Goal: Information Seeking & Learning: Check status

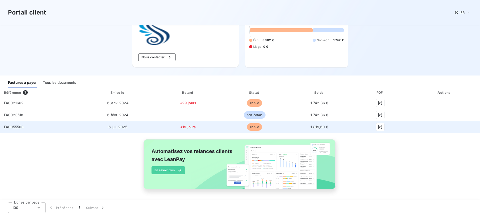
scroll to position [39, 0]
click at [100, 125] on td "6 juil. 2025" at bounding box center [117, 127] width 73 height 12
click at [113, 125] on span "6 juil. 2025" at bounding box center [118, 126] width 19 height 4
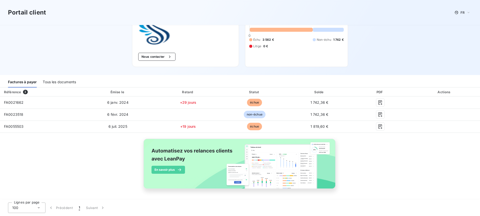
click at [70, 83] on div "Tous les documents" at bounding box center [59, 82] width 33 height 11
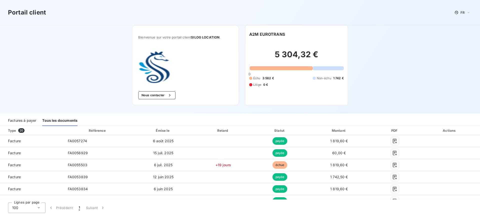
scroll to position [27, 0]
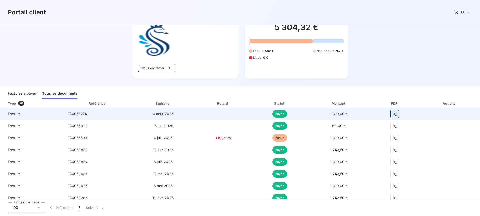
click at [393, 114] on icon "button" at bounding box center [395, 114] width 5 height 5
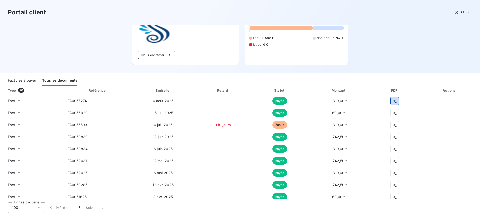
scroll to position [0, 0]
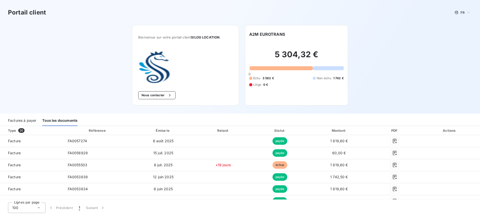
click at [267, 89] on div "5 304,32 € 0 Échu 3 562 € Non-échu 1 742 € Litige 0 €" at bounding box center [296, 68] width 95 height 62
click at [273, 62] on h2 "5 304,32 €" at bounding box center [296, 57] width 95 height 15
click at [281, 53] on h2 "5 304,32 €" at bounding box center [296, 57] width 95 height 15
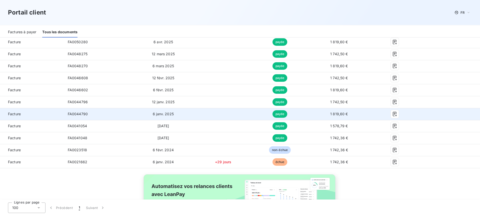
scroll to position [243, 0]
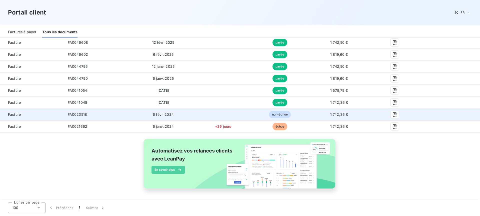
click at [259, 119] on td "non-échue" at bounding box center [280, 115] width 56 height 12
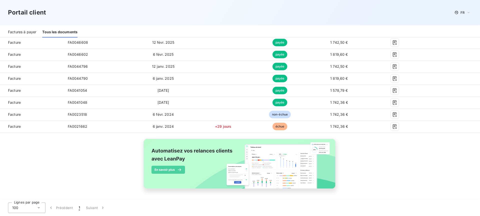
click at [26, 35] on div "Factures à payer" at bounding box center [22, 32] width 28 height 11
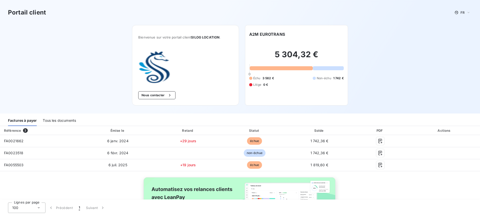
scroll to position [27, 0]
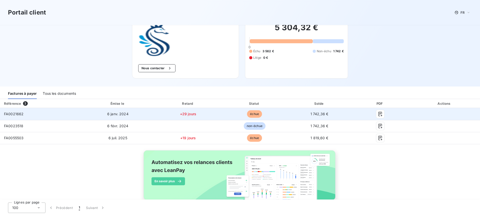
click at [304, 114] on td "1 742,36 €" at bounding box center [320, 114] width 64 height 12
click at [36, 114] on td "FA0021662" at bounding box center [40, 114] width 81 height 12
click at [378, 114] on icon "button" at bounding box center [380, 114] width 5 height 5
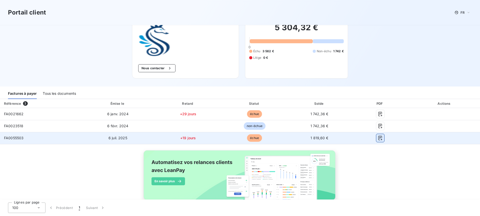
click at [378, 137] on icon "button" at bounding box center [380, 138] width 5 height 5
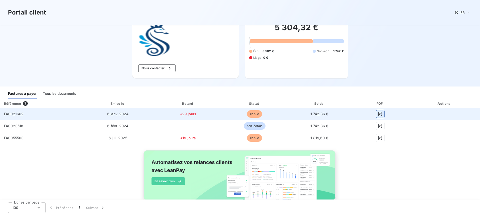
click at [379, 114] on icon "button" at bounding box center [381, 114] width 4 height 5
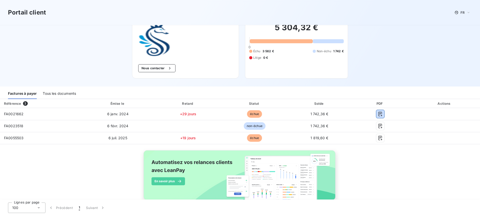
click at [61, 91] on div "Tous les documents" at bounding box center [59, 94] width 33 height 11
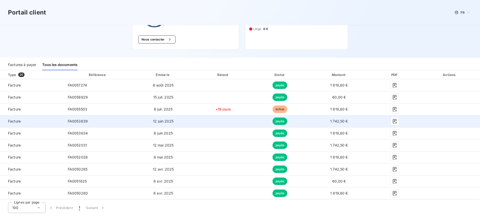
scroll to position [54, 0]
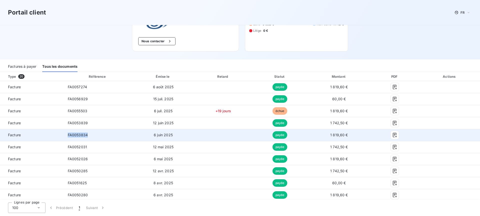
drag, startPoint x: 68, startPoint y: 136, endPoint x: 97, endPoint y: 136, distance: 29.0
click at [88, 136] on div "FA0053834" at bounding box center [78, 135] width 20 height 5
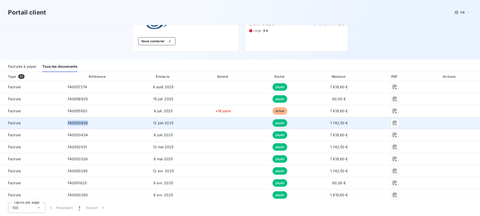
drag, startPoint x: 92, startPoint y: 123, endPoint x: 62, endPoint y: 123, distance: 30.0
click at [62, 123] on tr "Facture FA0053839 [DATE] payée 1 742,50 €" at bounding box center [240, 123] width 480 height 12
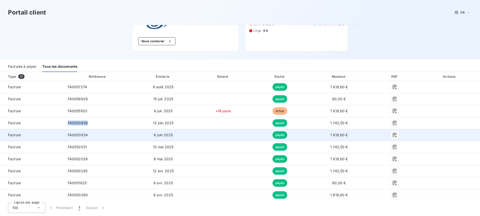
drag, startPoint x: 66, startPoint y: 123, endPoint x: 96, endPoint y: 136, distance: 32.2
click at [96, 136] on tbody "Facture FA0057274 [DATE] payée 1 819,60 € Facture FA0056929 [DATE] payée 60,00 …" at bounding box center [240, 201] width 480 height 240
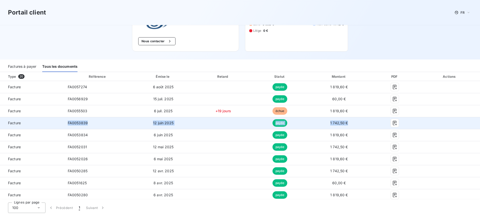
drag, startPoint x: 93, startPoint y: 135, endPoint x: 68, endPoint y: 123, distance: 28.8
click at [68, 123] on tbody "Facture FA0057274 [DATE] payée 1 819,60 € Facture FA0056929 [DATE] payée 60,00 …" at bounding box center [240, 201] width 480 height 240
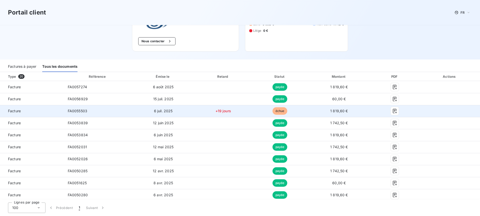
click at [92, 110] on td "FA0055503" at bounding box center [98, 111] width 68 height 12
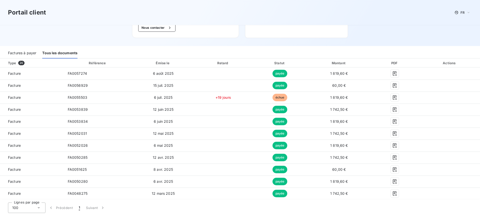
scroll to position [59, 0]
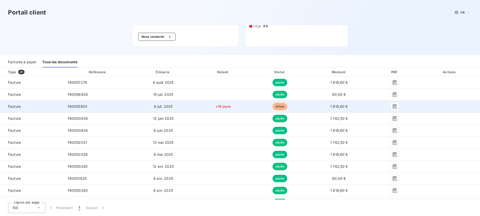
click at [183, 107] on td "6 juil. 2025" at bounding box center [163, 107] width 63 height 12
click at [192, 103] on td "6 juil. 2025" at bounding box center [163, 107] width 63 height 12
drag, startPoint x: 177, startPoint y: 103, endPoint x: 153, endPoint y: 104, distance: 23.8
click at [175, 104] on td "6 juil. 2025" at bounding box center [163, 107] width 63 height 12
drag, startPoint x: 144, startPoint y: 105, endPoint x: 205, endPoint y: 104, distance: 61.1
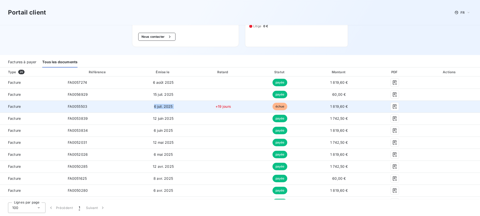
click at [203, 106] on tr "Facture FA0055503 [DATE] +19 jours échue 1 819,60 €" at bounding box center [240, 107] width 480 height 12
click at [206, 104] on td "+19 jours" at bounding box center [224, 107] width 58 height 12
click at [250, 106] on td "+19 jours" at bounding box center [224, 107] width 58 height 12
click at [252, 105] on td "échue" at bounding box center [280, 107] width 56 height 12
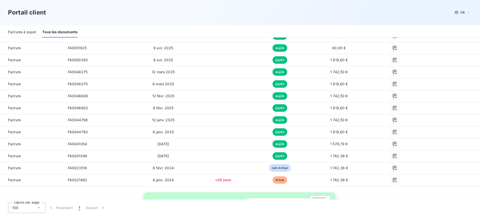
scroll to position [243, 0]
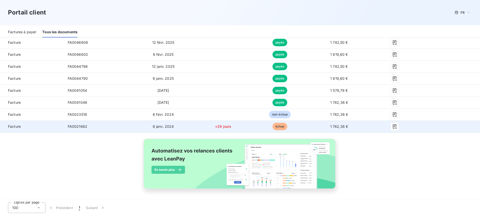
click at [277, 126] on span "échue" at bounding box center [280, 127] width 15 height 8
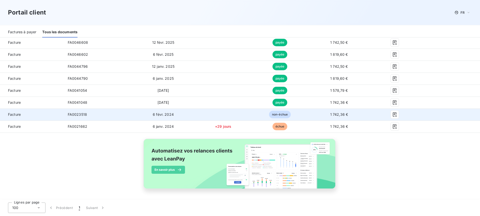
click at [219, 116] on td at bounding box center [224, 115] width 58 height 12
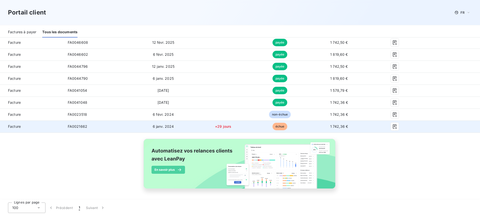
click at [246, 127] on td "+29 jours" at bounding box center [224, 127] width 58 height 12
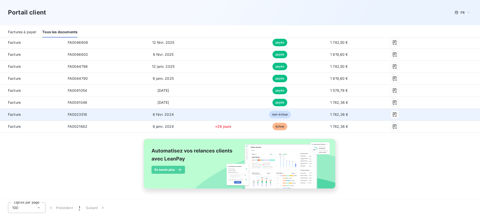
click at [224, 114] on td at bounding box center [224, 115] width 58 height 12
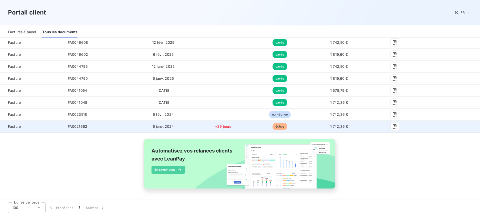
click at [226, 127] on span "+29 jours" at bounding box center [223, 126] width 16 height 4
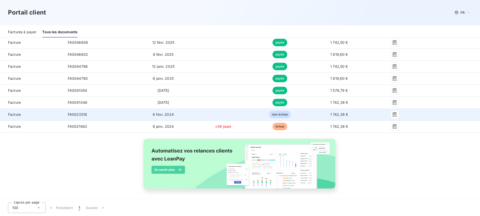
click at [230, 115] on td at bounding box center [224, 115] width 58 height 12
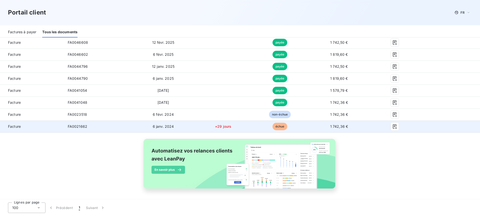
click at [217, 124] on td "+29 jours" at bounding box center [224, 127] width 58 height 12
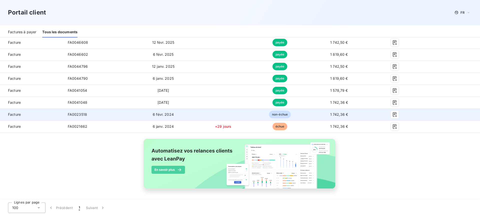
click at [213, 115] on td at bounding box center [224, 115] width 58 height 12
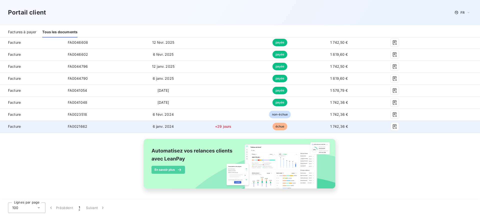
click at [116, 127] on td "FA0021662" at bounding box center [98, 127] width 68 height 12
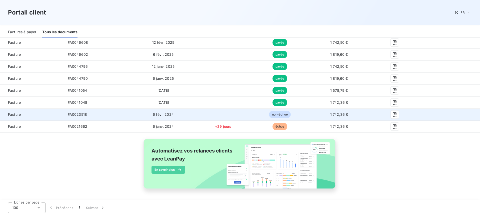
click at [124, 116] on td "FA0023518" at bounding box center [98, 115] width 68 height 12
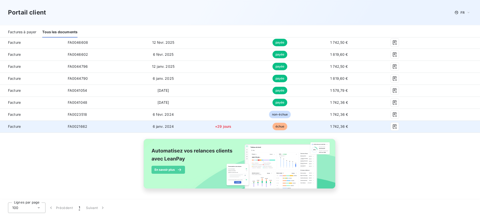
click at [124, 122] on td "FA0021662" at bounding box center [98, 127] width 68 height 12
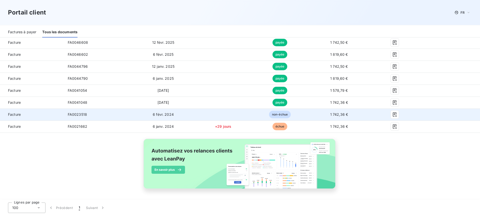
click at [127, 111] on td "FA0023518" at bounding box center [98, 115] width 68 height 12
click at [127, 120] on td "FA0023518" at bounding box center [98, 115] width 68 height 12
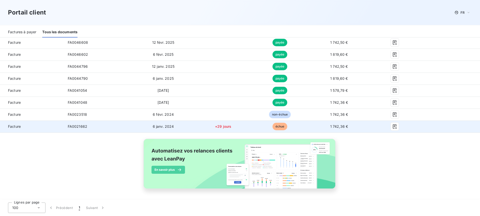
click at [126, 122] on td "FA0021662" at bounding box center [98, 127] width 68 height 12
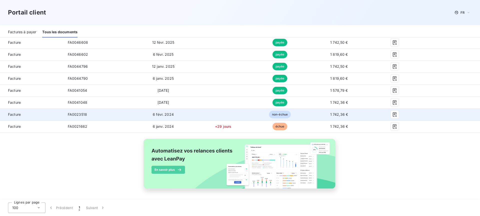
click at [133, 113] on td "6 févr. 2024" at bounding box center [163, 115] width 63 height 12
drag, startPoint x: 374, startPoint y: 125, endPoint x: 56, endPoint y: 111, distance: 318.8
click at [56, 111] on tbody "Facture FA0057274 [DATE] payée 1 819,60 € Facture FA0056929 [DATE] payée 60,00 …" at bounding box center [240, 12] width 480 height 240
click at [56, 111] on td "Facture" at bounding box center [32, 115] width 64 height 12
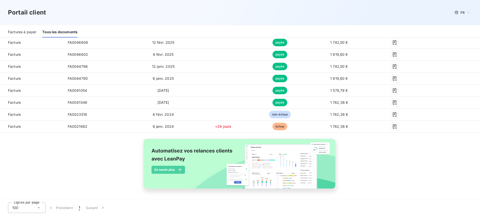
click at [33, 32] on div "Factures à payer" at bounding box center [22, 32] width 28 height 11
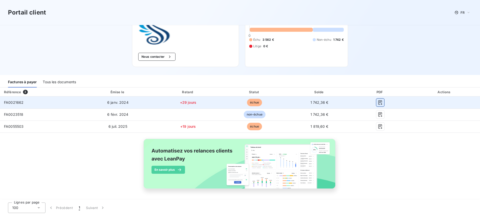
click at [378, 103] on icon "button" at bounding box center [380, 102] width 5 height 5
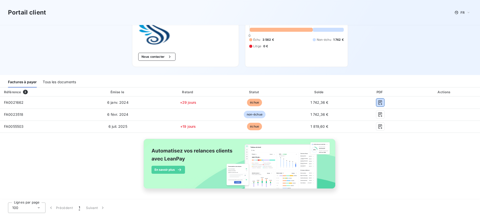
click at [62, 84] on div "Tous les documents" at bounding box center [59, 82] width 33 height 11
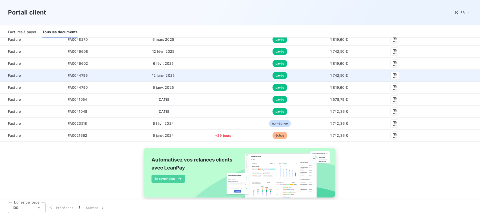
scroll to position [243, 0]
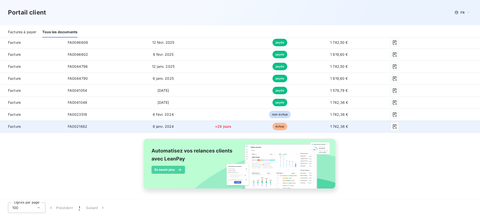
click at [238, 125] on td "+29 jours" at bounding box center [224, 127] width 58 height 12
click at [234, 126] on td "+29 jours" at bounding box center [224, 127] width 58 height 12
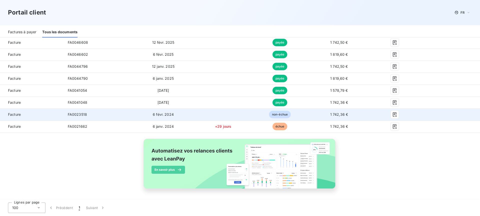
click at [233, 116] on td at bounding box center [224, 115] width 58 height 12
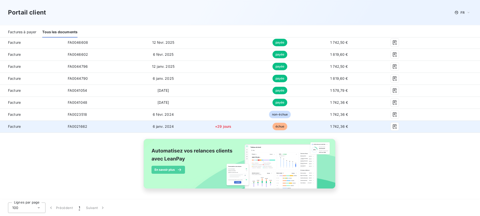
click at [234, 130] on td "+29 jours" at bounding box center [224, 127] width 58 height 12
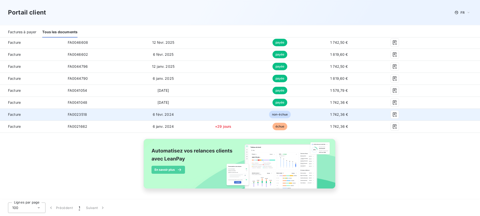
click at [234, 118] on td at bounding box center [224, 115] width 58 height 12
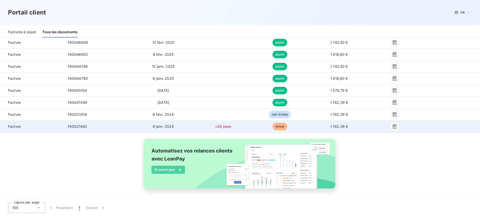
click at [231, 125] on td "+29 jours" at bounding box center [224, 127] width 58 height 12
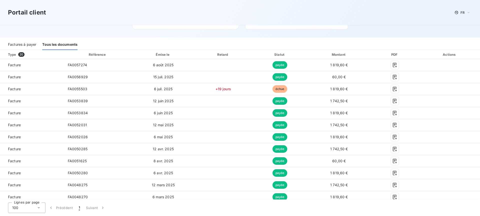
scroll to position [67, 0]
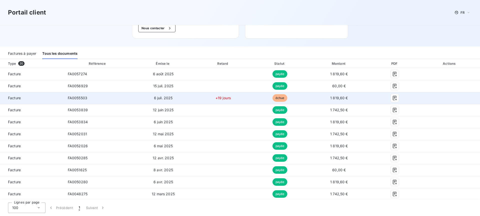
click at [222, 97] on span "+19 jours" at bounding box center [224, 98] width 16 height 4
drag, startPoint x: 211, startPoint y: 97, endPoint x: 240, endPoint y: 97, distance: 29.0
click at [240, 97] on td "+19 jours" at bounding box center [224, 98] width 58 height 12
drag, startPoint x: 213, startPoint y: 98, endPoint x: 237, endPoint y: 97, distance: 24.6
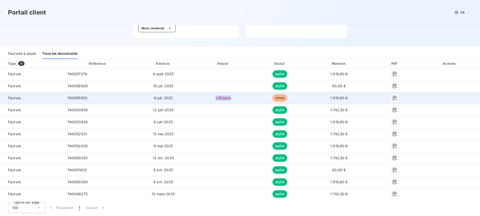
click at [237, 97] on td "+19 jours" at bounding box center [224, 98] width 58 height 12
drag, startPoint x: 214, startPoint y: 97, endPoint x: 233, endPoint y: 97, distance: 18.3
click at [233, 97] on td "+19 jours" at bounding box center [224, 98] width 58 height 12
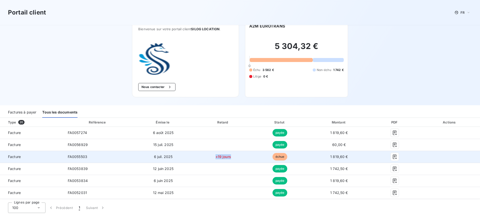
scroll to position [0, 0]
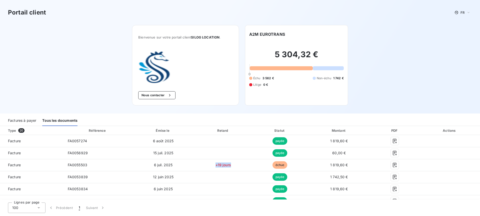
click at [33, 122] on div "Factures à payer" at bounding box center [22, 121] width 28 height 11
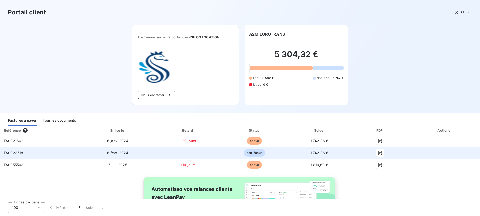
scroll to position [27, 0]
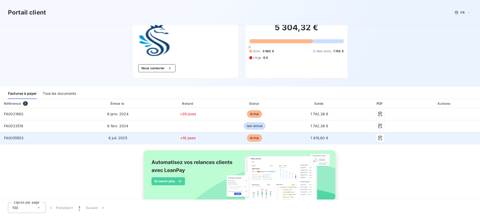
click at [202, 140] on td "+19 jours" at bounding box center [188, 138] width 67 height 12
click at [318, 141] on td "1 819,60 €" at bounding box center [320, 138] width 64 height 12
click at [381, 136] on button "button" at bounding box center [381, 138] width 8 height 8
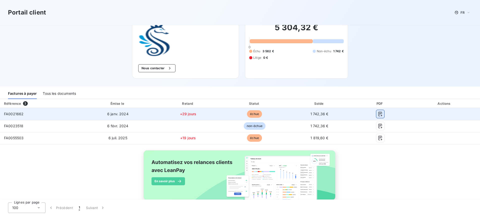
click at [379, 113] on icon "button" at bounding box center [381, 114] width 4 height 5
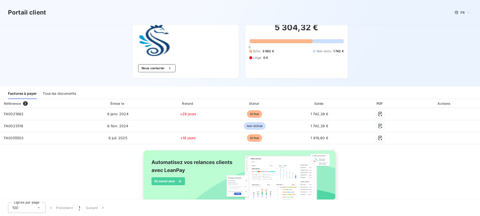
click at [365, 151] on div "Référence 3 Émise le Retard Statut Solde PDF Actions FA0021662 [DATE] +29 jours…" at bounding box center [240, 155] width 480 height 113
click at [71, 95] on div "Tous les documents" at bounding box center [59, 94] width 33 height 11
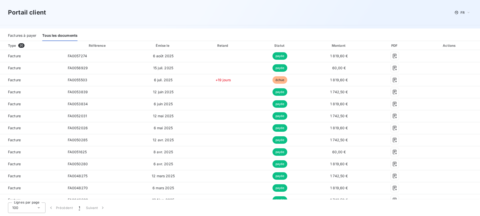
scroll to position [243, 0]
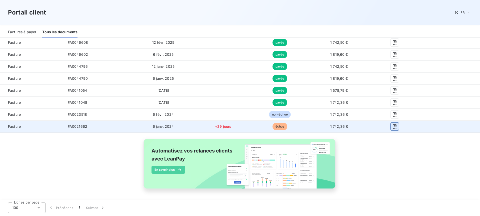
click at [395, 127] on button "button" at bounding box center [395, 127] width 8 height 8
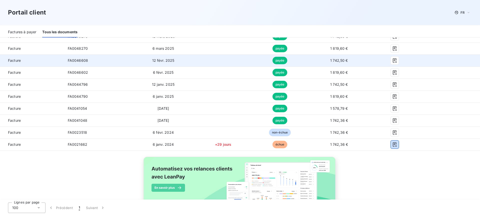
scroll to position [216, 0]
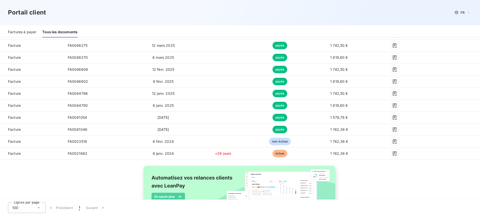
click at [246, 34] on div "Factures à payer Tous les documents" at bounding box center [240, 32] width 480 height 11
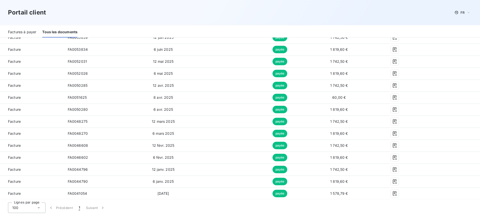
scroll to position [243, 0]
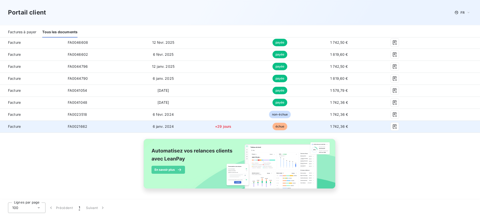
click at [171, 122] on td "6 janv. 2024" at bounding box center [163, 127] width 63 height 12
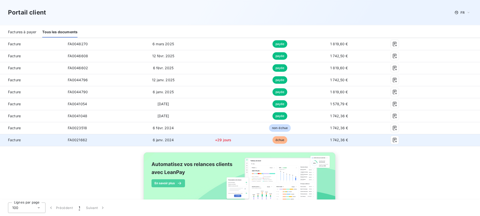
scroll to position [220, 0]
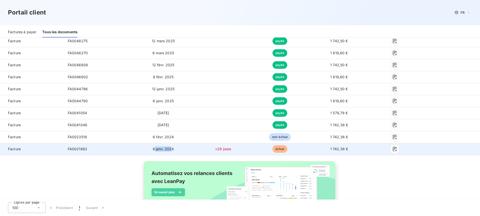
drag, startPoint x: 154, startPoint y: 149, endPoint x: 172, endPoint y: 149, distance: 18.0
click at [172, 149] on span "6 janv. 2024" at bounding box center [163, 149] width 21 height 4
click at [172, 148] on span "6 janv. 2024" at bounding box center [163, 149] width 21 height 4
click at [80, 151] on span "FA0021662" at bounding box center [78, 149] width 20 height 4
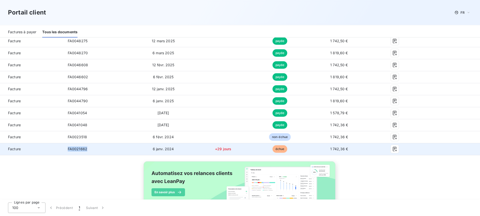
copy span "FA0021662"
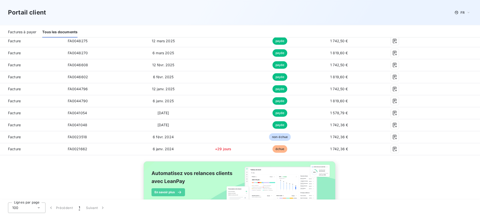
click at [107, 166] on div "Type 20 Référence Émise le Retard Statut Montant PDF Actions Facture FA0057274 …" at bounding box center [240, 64] width 480 height 317
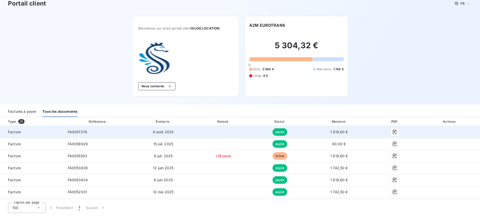
scroll to position [0, 0]
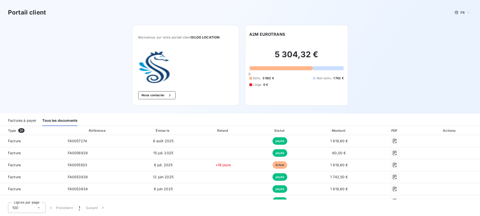
drag, startPoint x: 257, startPoint y: 76, endPoint x: 272, endPoint y: 75, distance: 15.0
click at [272, 75] on div "5 304,32 € 0 Échu 3 562 € Non-échu 1 742 € Litige 0 €" at bounding box center [296, 68] width 95 height 62
click at [267, 78] on span "3 562 €" at bounding box center [269, 78] width 12 height 5
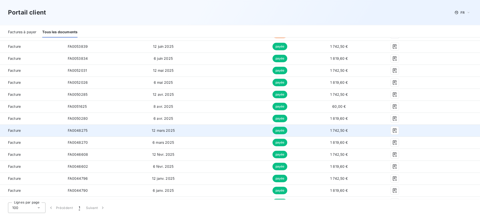
scroll to position [189, 0]
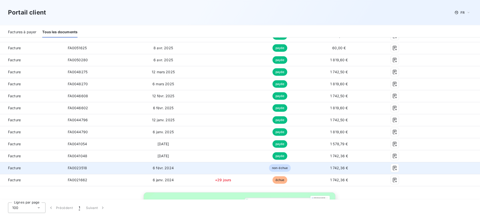
click at [277, 169] on span "non-échue" at bounding box center [280, 168] width 22 height 8
click at [275, 168] on span "non-échue" at bounding box center [280, 168] width 22 height 8
click at [258, 167] on td "non-échue" at bounding box center [280, 168] width 56 height 12
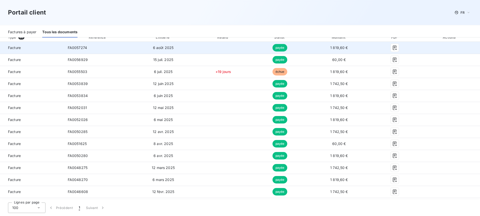
scroll to position [85, 0]
